Goal: Navigation & Orientation: Find specific page/section

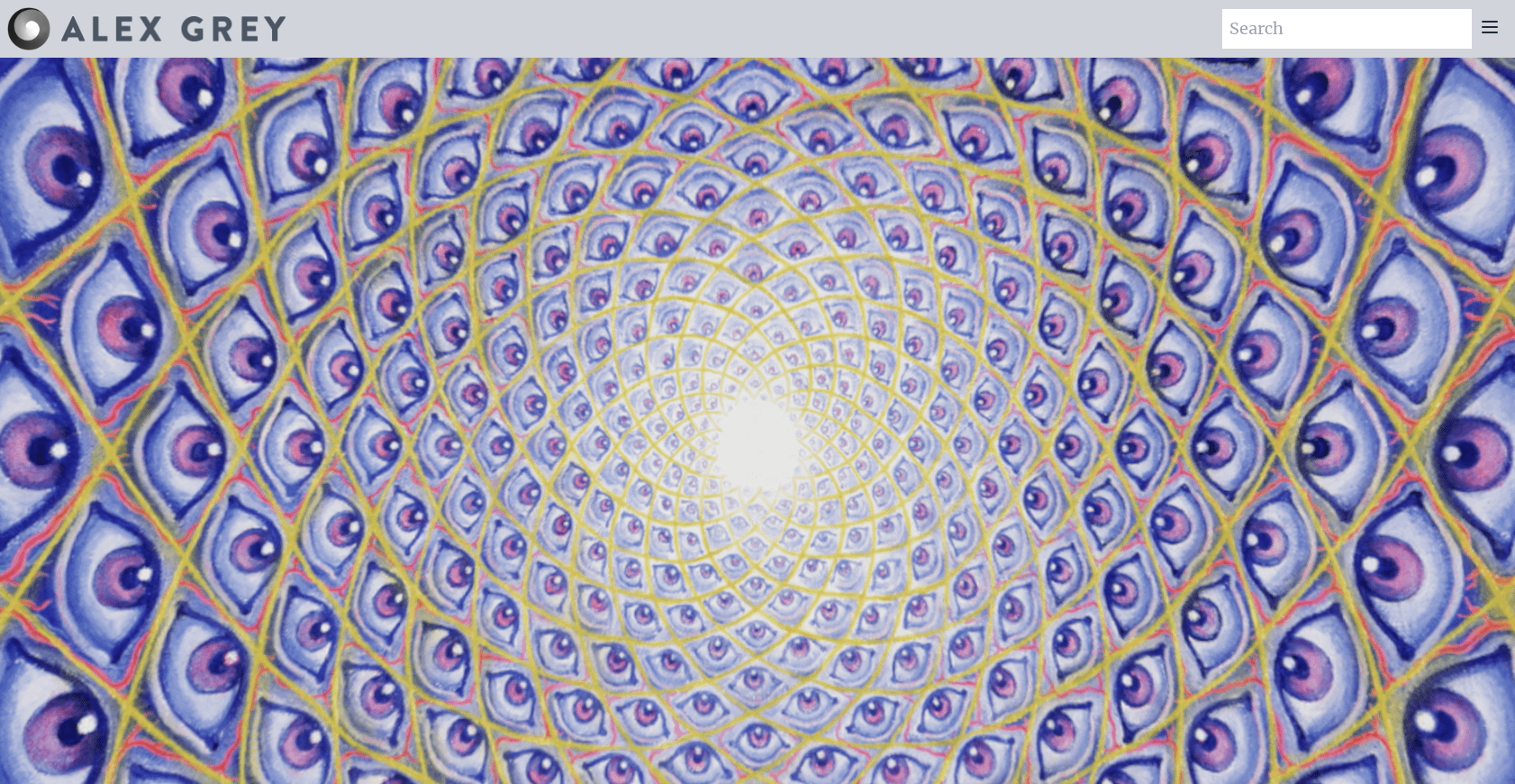
click at [1484, 24] on icon at bounding box center [1490, 27] width 21 height 21
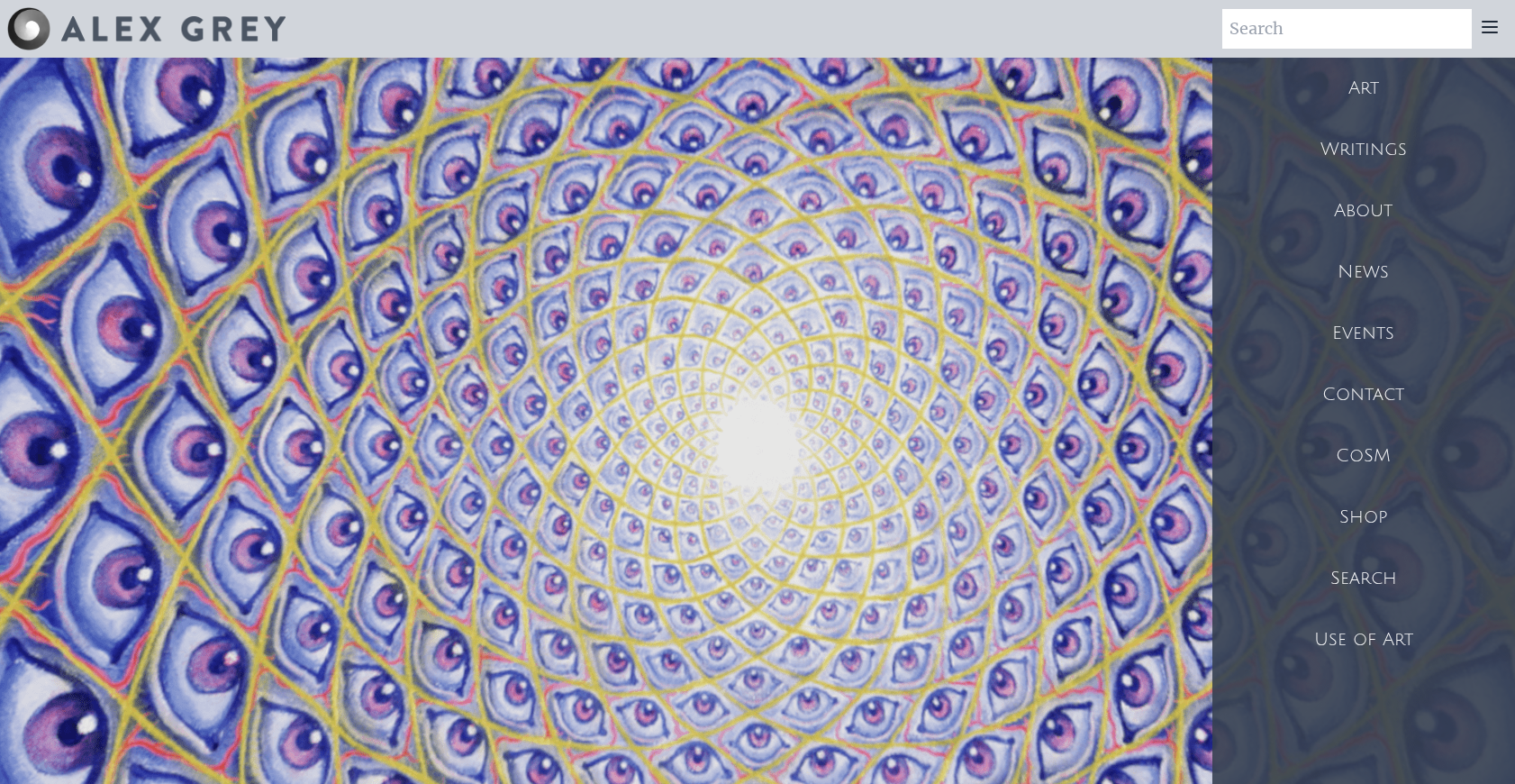
click at [1364, 525] on div "Shop" at bounding box center [1363, 516] width 303 height 61
